Goal: Transaction & Acquisition: Purchase product/service

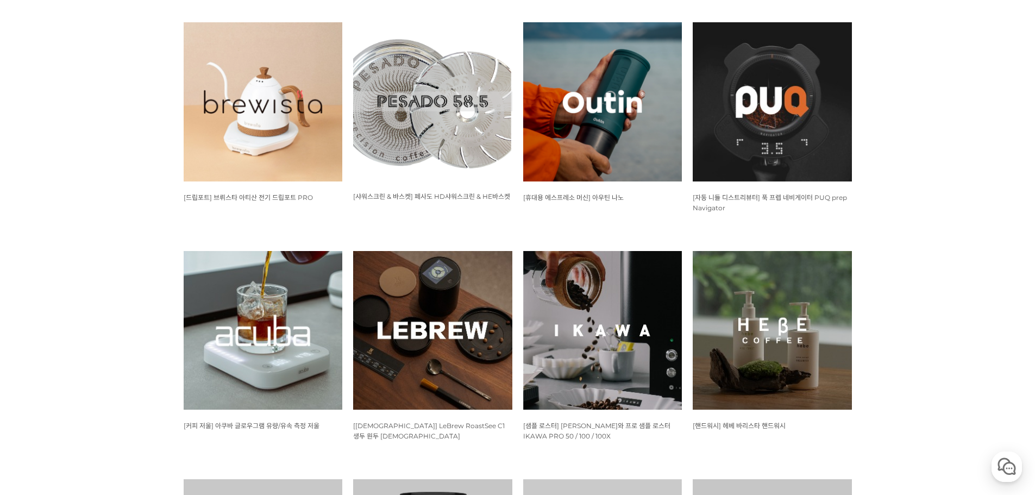
scroll to position [707, 0]
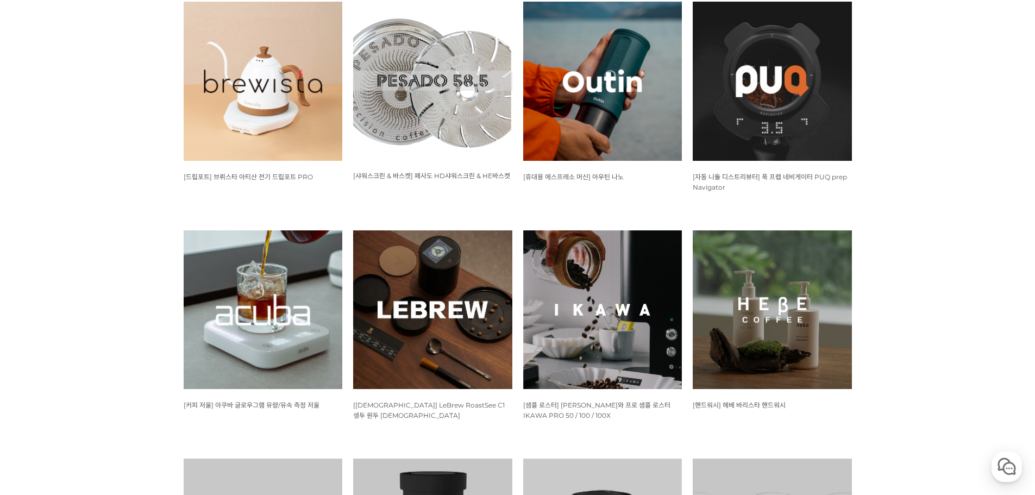
drag, startPoint x: 419, startPoint y: 338, endPoint x: 46, endPoint y: 327, distance: 372.5
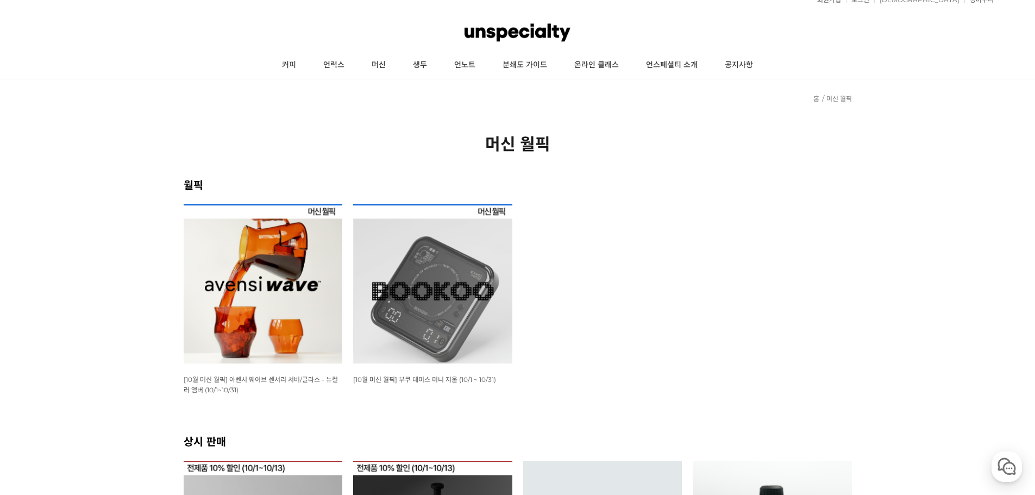
scroll to position [0, 0]
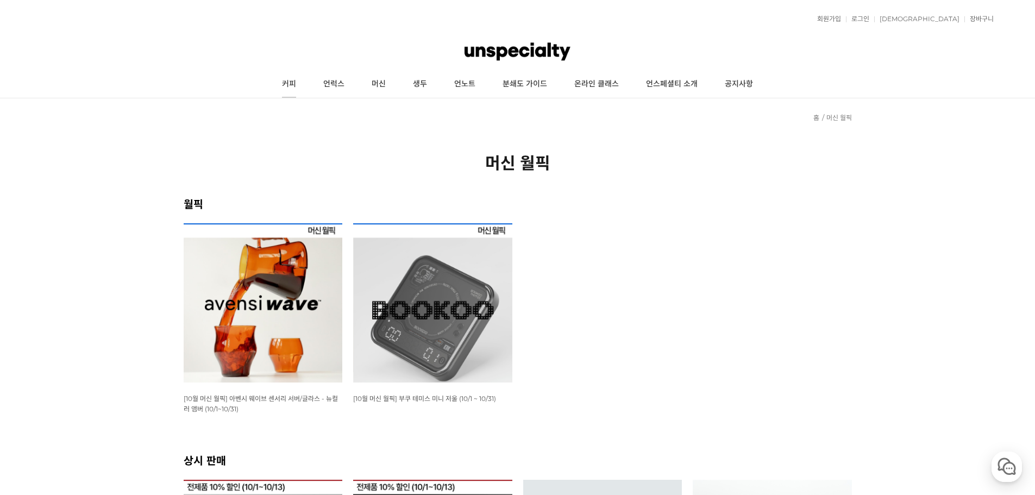
click at [296, 89] on link "커피" at bounding box center [289, 84] width 41 height 27
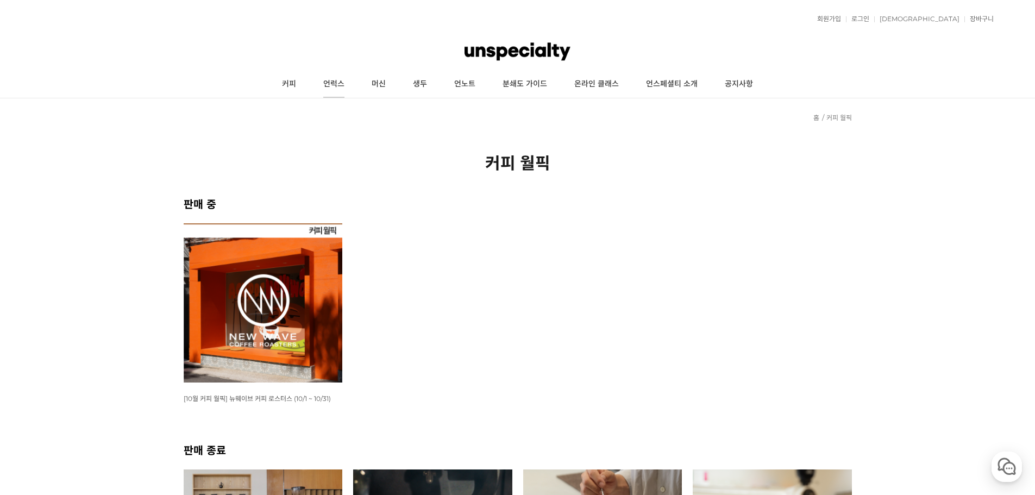
click at [329, 86] on link "언럭스" at bounding box center [334, 84] width 48 height 27
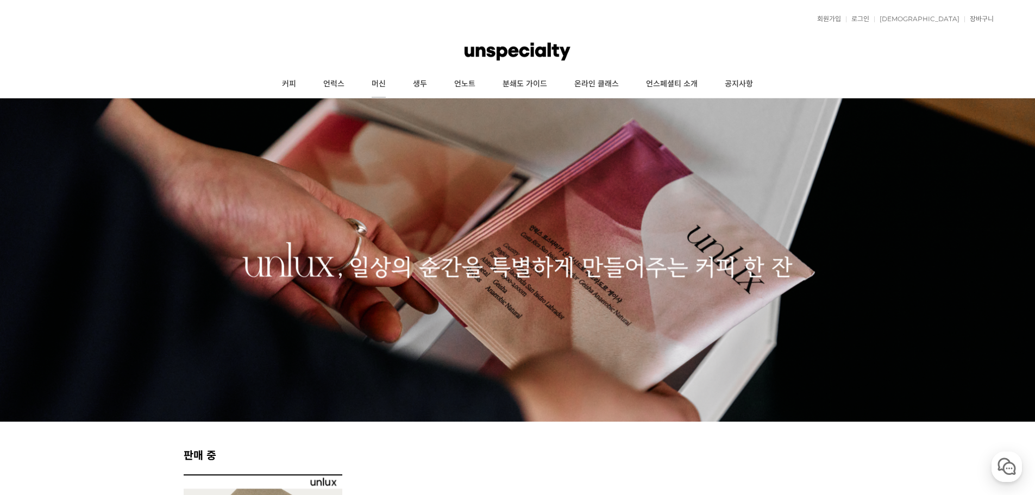
click at [389, 80] on link "머신" at bounding box center [378, 84] width 41 height 27
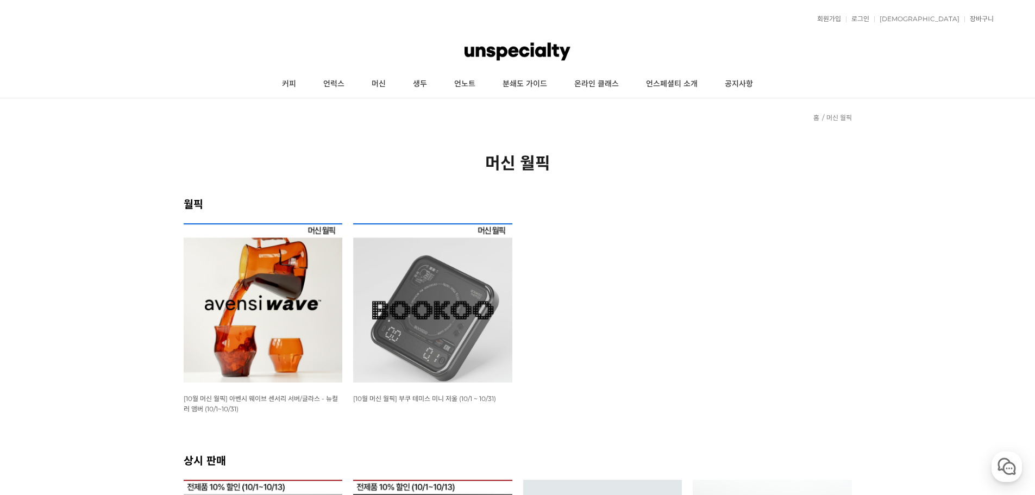
click at [450, 302] on img at bounding box center [432, 302] width 159 height 159
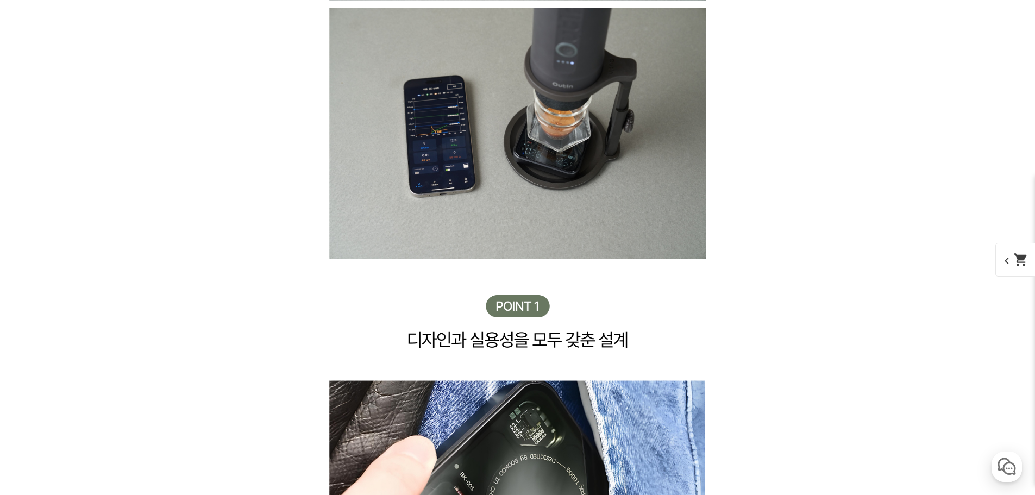
scroll to position [3424, 0]
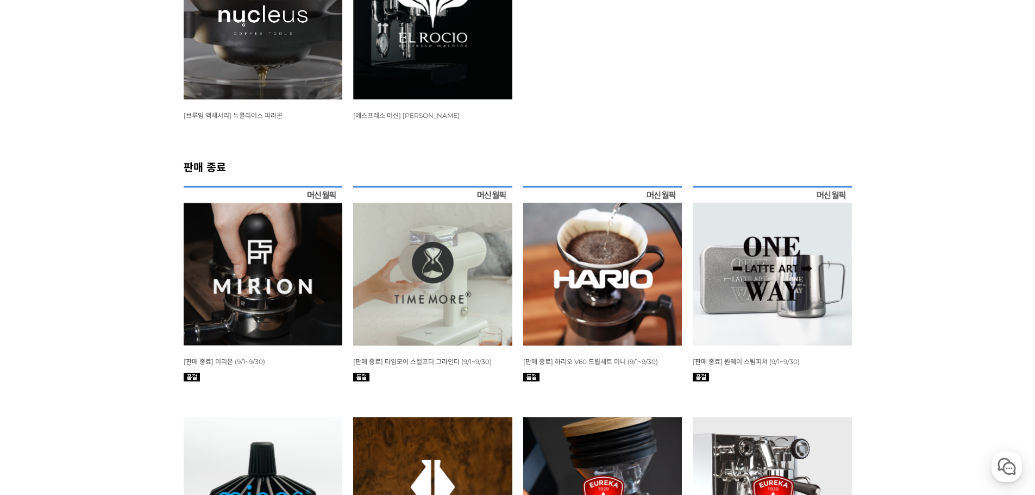
scroll to position [1468, 0]
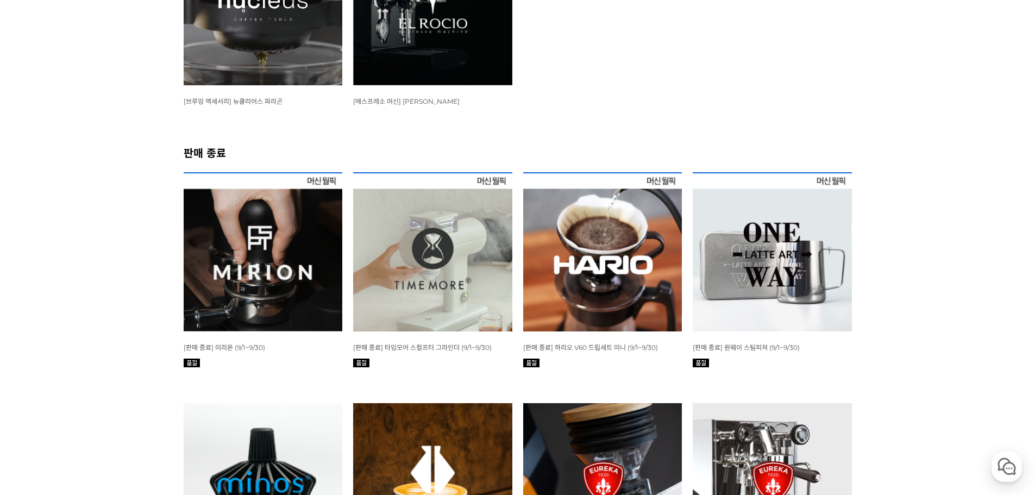
click at [450, 262] on img at bounding box center [432, 251] width 159 height 159
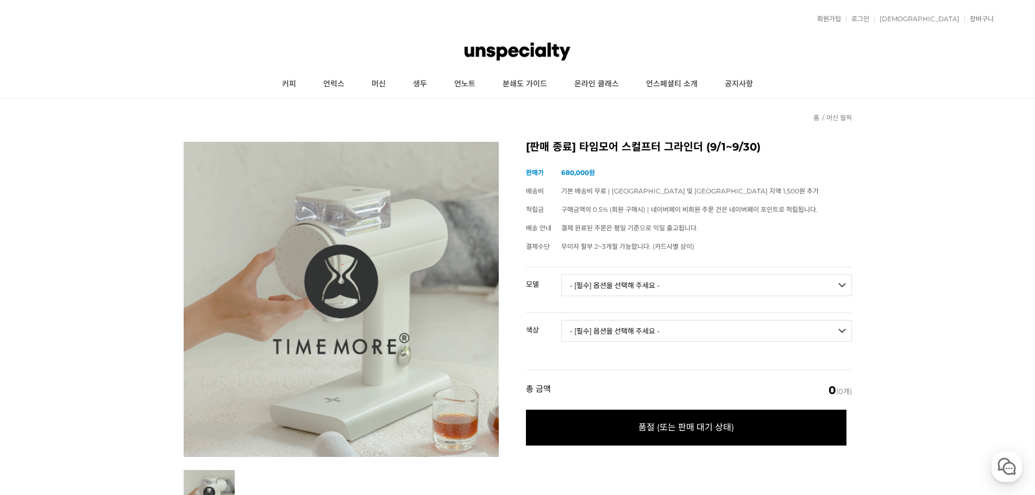
click at [636, 285] on select "- [필수] 옵션을 선택해 주세요 - ------------------- 078S 064S" at bounding box center [706, 285] width 291 height 22
select select "078S"
click at [561, 274] on select "- [필수] 옵션을 선택해 주세요 - ------------------- 078S 064S" at bounding box center [706, 285] width 291 height 22
click at [621, 325] on select "- [필수] 옵션을 선택해 주세요 - ------------------- 블랙 화이트" at bounding box center [706, 331] width 291 height 22
select select "블랙"
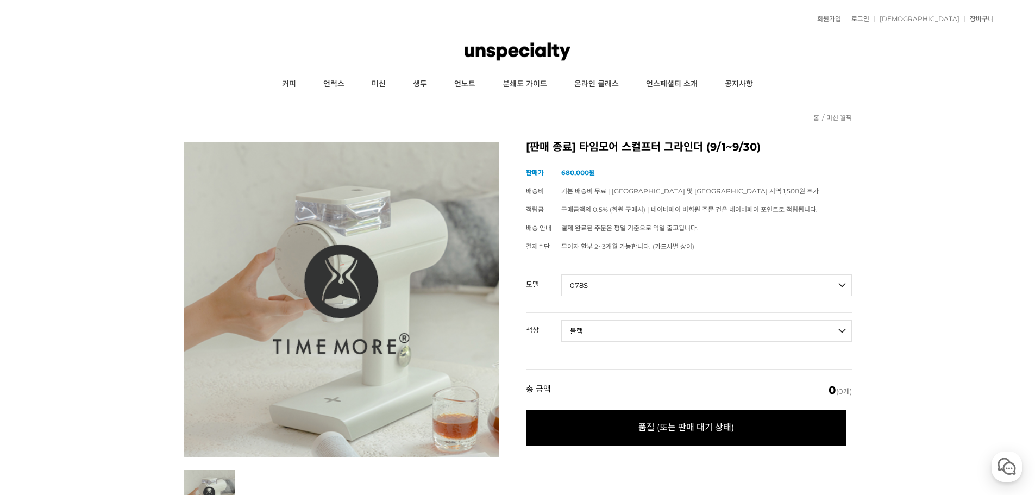
click at [561, 320] on select "- [필수] 옵션을 선택해 주세요 - ------------------- 블랙 화이트" at bounding box center [706, 331] width 291 height 22
select select "*"
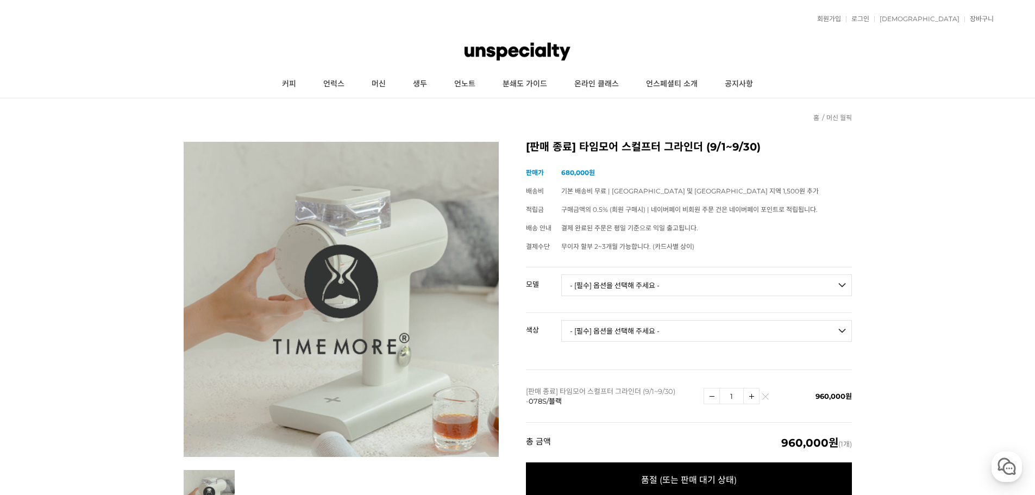
click at [652, 329] on select "- [필수] 옵션을 선택해 주세요 - ------------------- 블랙 화이트" at bounding box center [706, 331] width 291 height 22
click at [621, 328] on select "- [필수] 옵션을 선택해 주세요 - ------------------- 블랙 화이트" at bounding box center [706, 331] width 291 height 22
click at [644, 289] on select "- [필수] 옵션을 선택해 주세요 - ------------------- 078S 064S" at bounding box center [706, 285] width 291 height 22
select select "064S"
click at [561, 274] on select "- [필수] 옵션을 선택해 주세요 - ------------------- 078S 064S" at bounding box center [706, 285] width 291 height 22
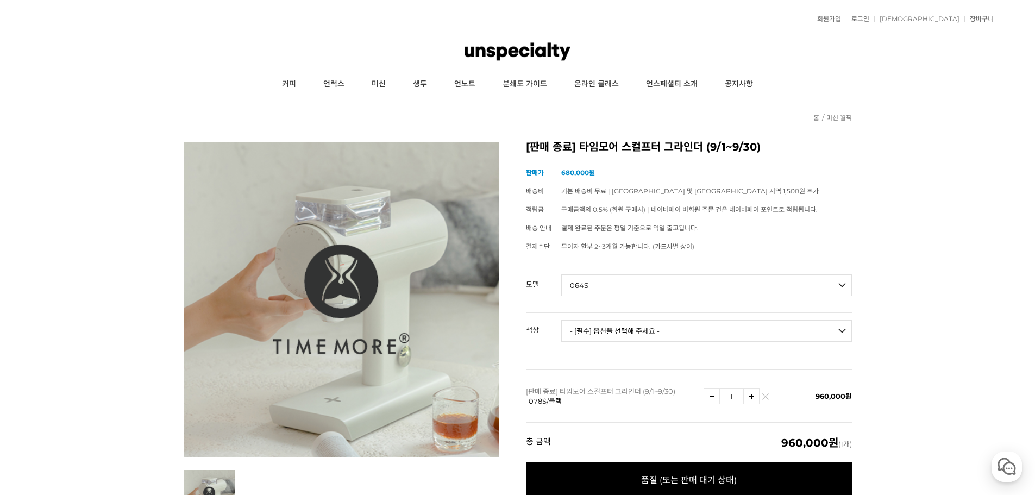
drag, startPoint x: 628, startPoint y: 320, endPoint x: 625, endPoint y: 324, distance: 6.2
click at [626, 322] on select "- [필수] 옵션을 선택해 주세요 - ------------------- 블랙 화이트" at bounding box center [706, 331] width 291 height 22
select select "블랙"
click at [561, 320] on select "- [필수] 옵션을 선택해 주세요 - ------------------- 블랙 화이트" at bounding box center [706, 331] width 291 height 22
select select "*"
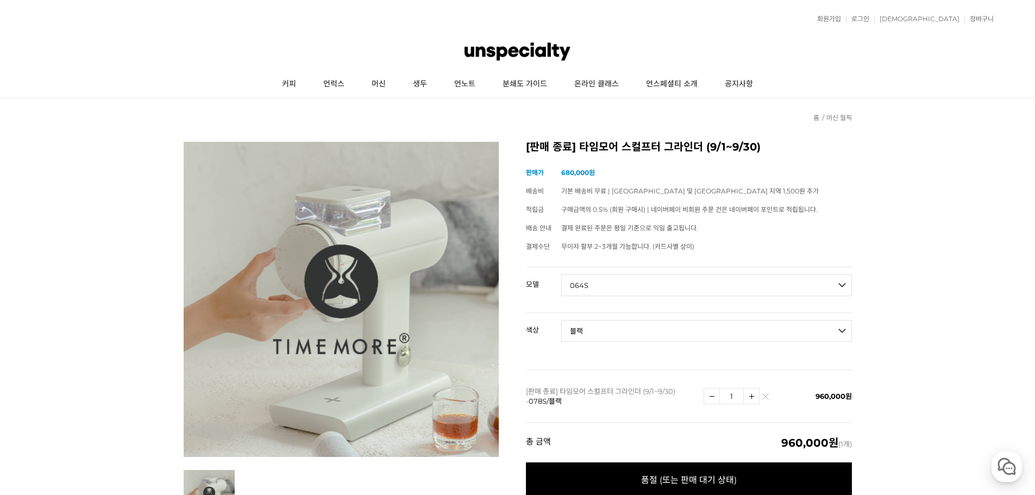
select select "*"
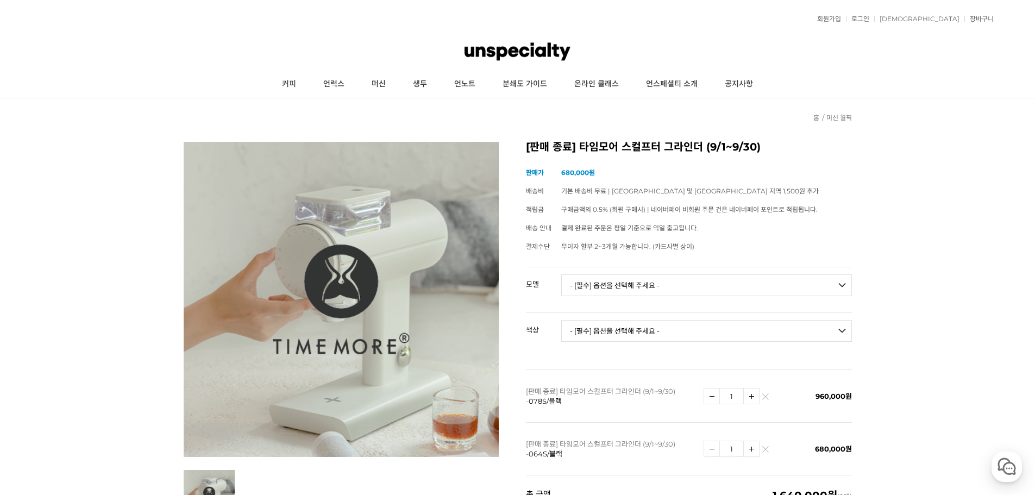
click at [764, 397] on img at bounding box center [766, 399] width 6 height 6
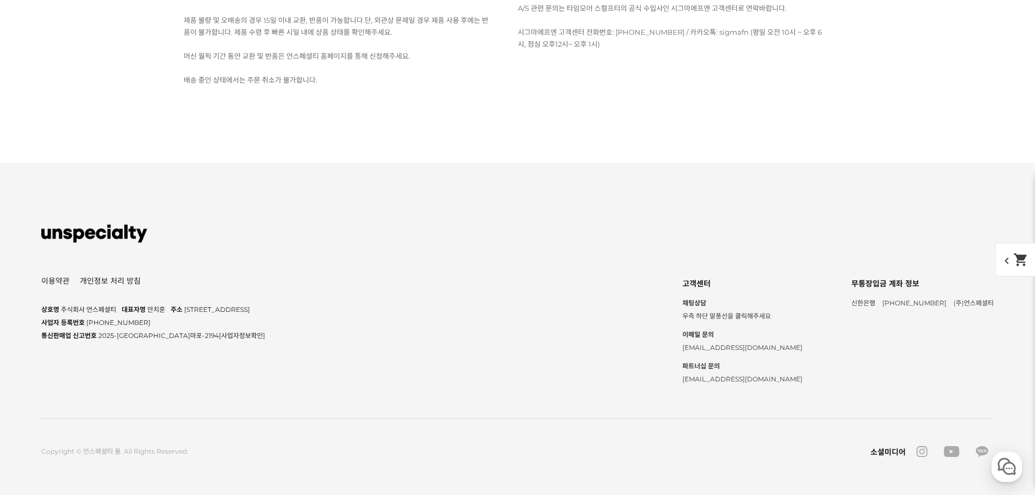
scroll to position [3207, 0]
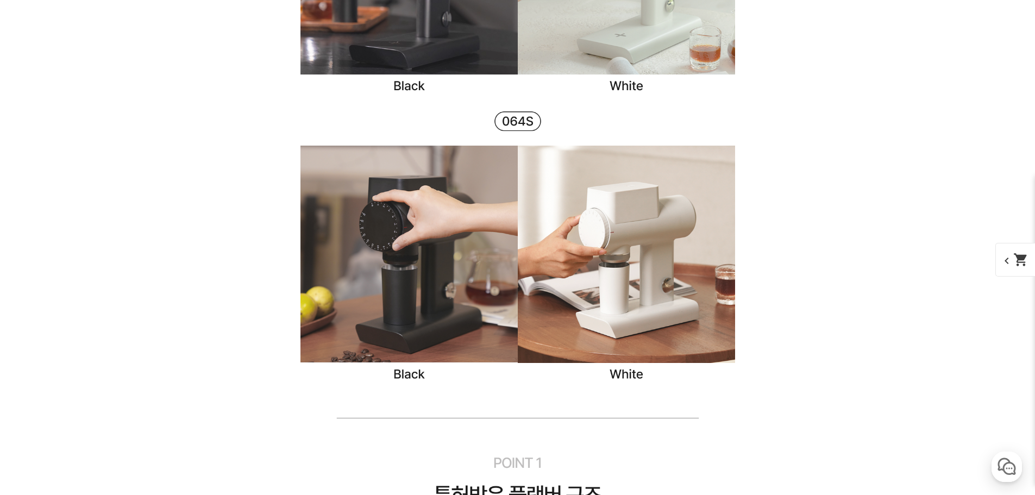
drag, startPoint x: 841, startPoint y: 338, endPoint x: 771, endPoint y: 361, distance: 73.4
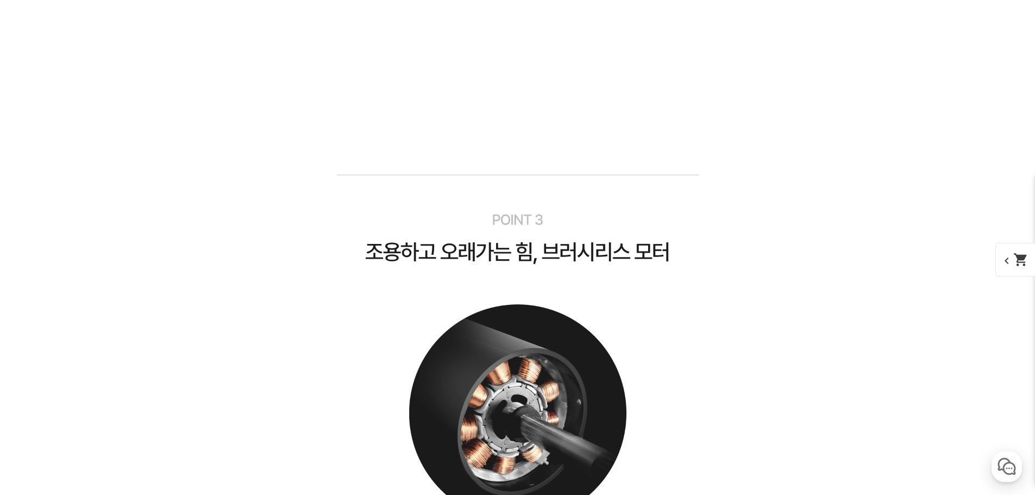
scroll to position [5435, 0]
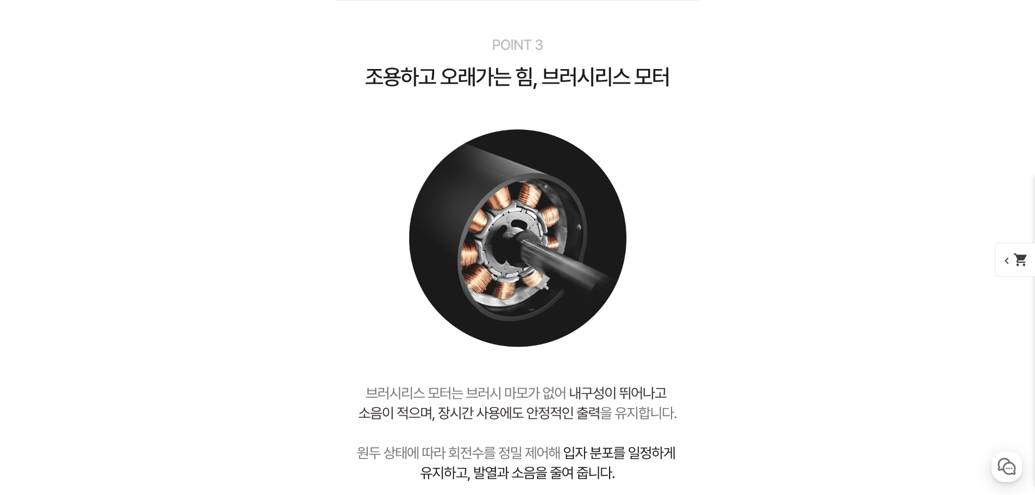
drag, startPoint x: 771, startPoint y: 330, endPoint x: 150, endPoint y: 299, distance: 622.0
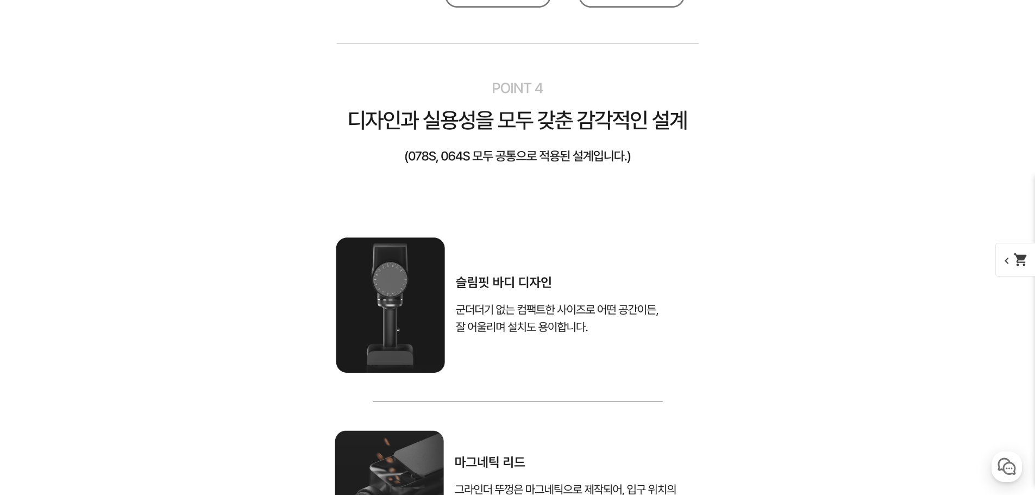
scroll to position [6359, 0]
